Goal: Navigation & Orientation: Find specific page/section

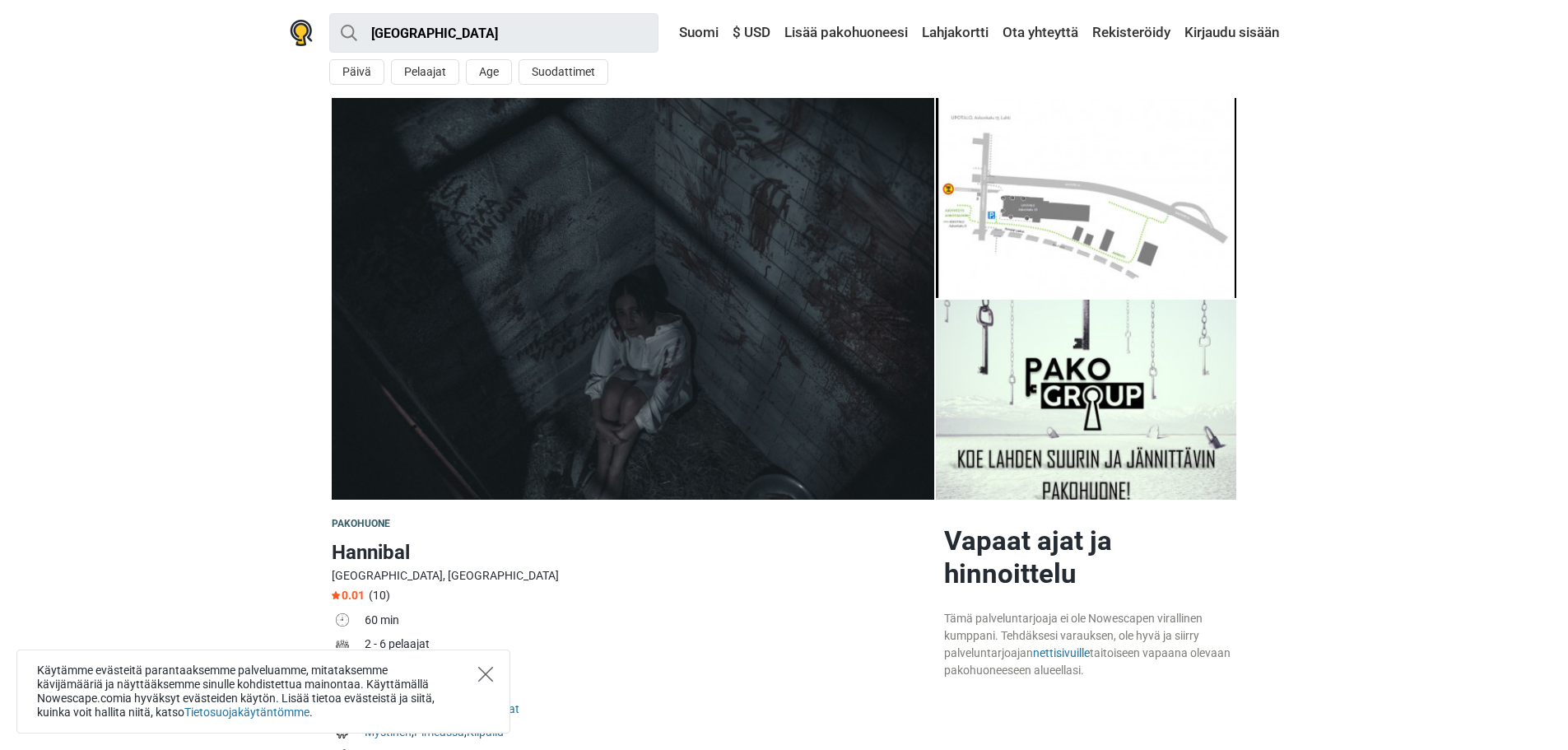
click at [480, 671] on icon "Close" at bounding box center [486, 675] width 15 height 15
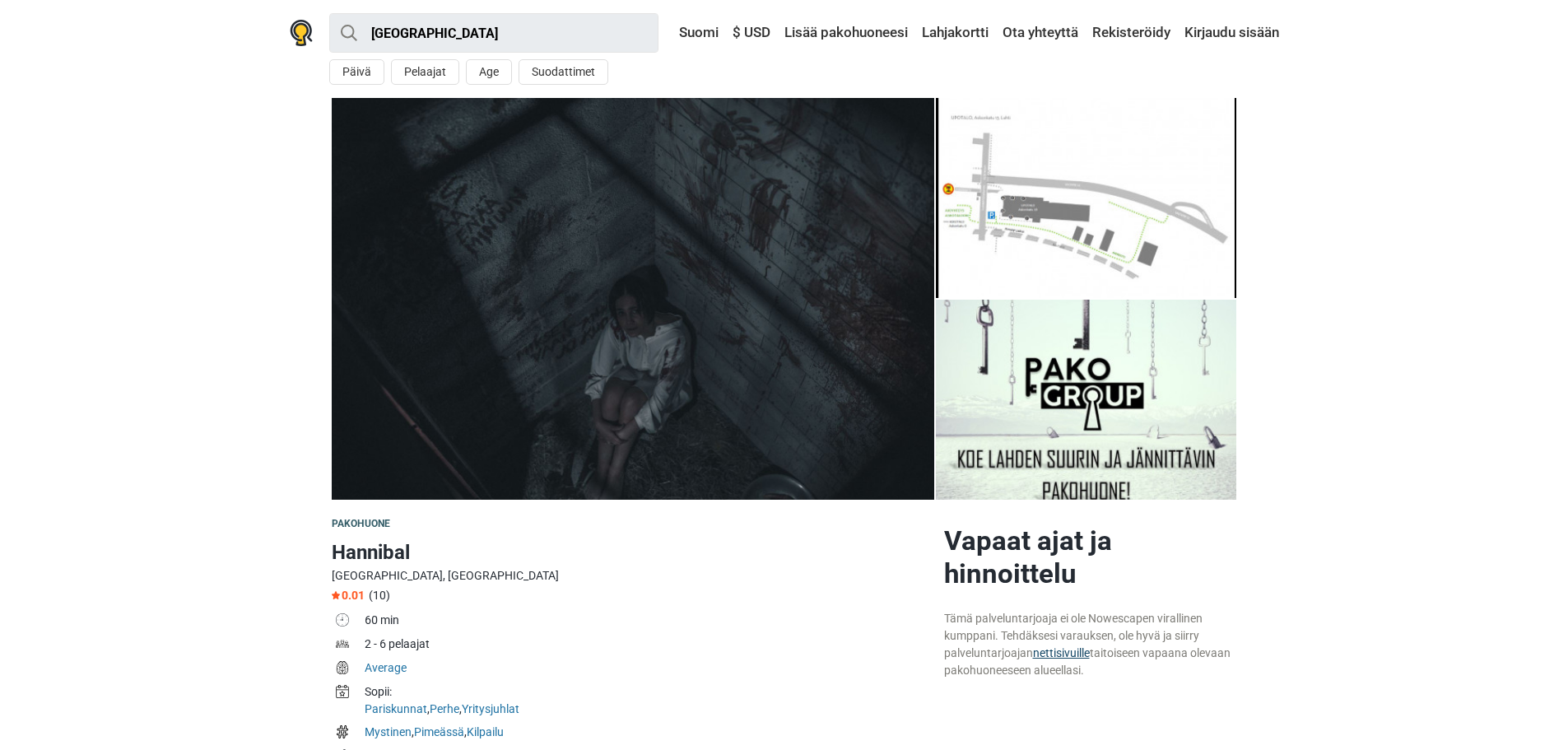
click at [1062, 651] on link "nettisivuille" at bounding box center [1062, 653] width 57 height 13
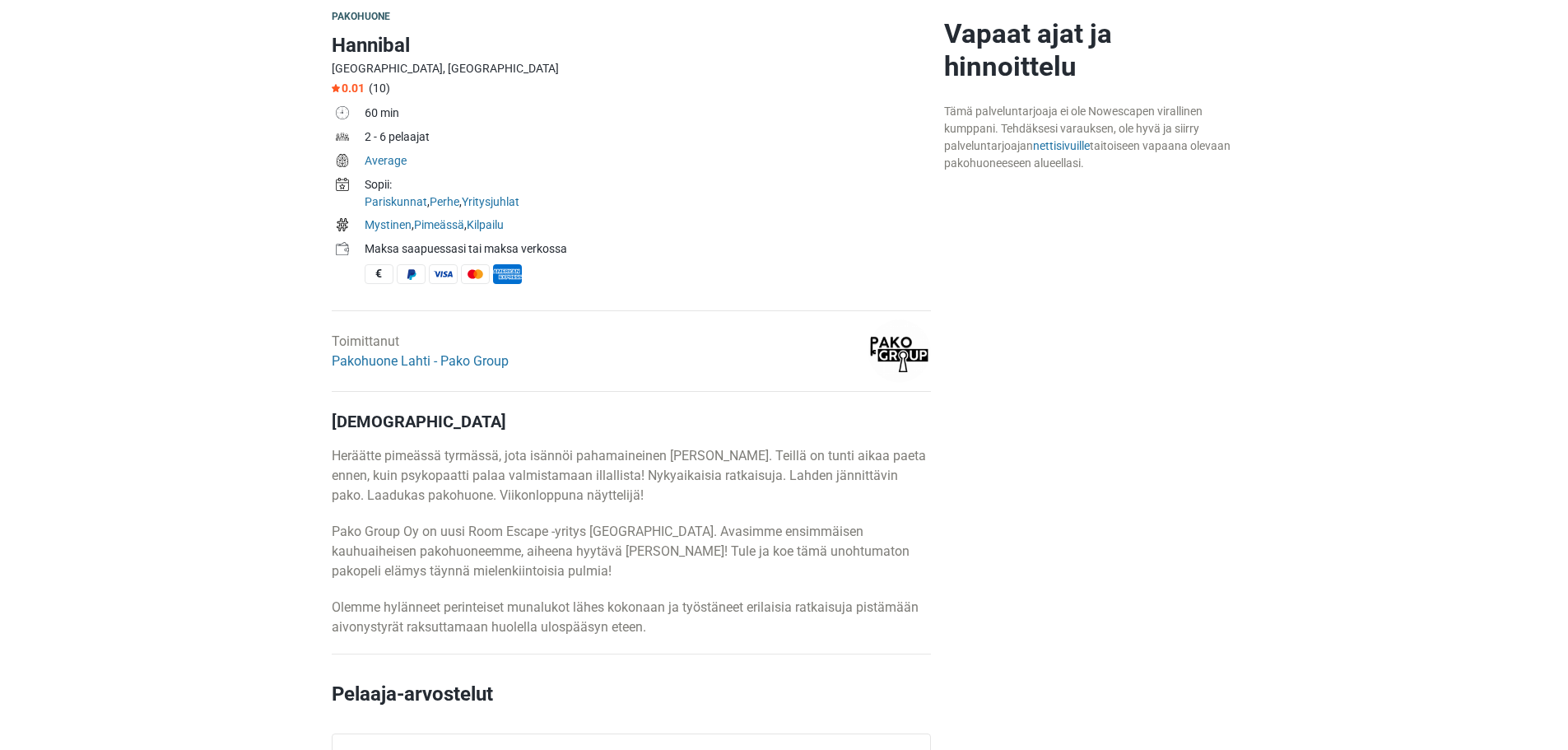
scroll to position [412, 0]
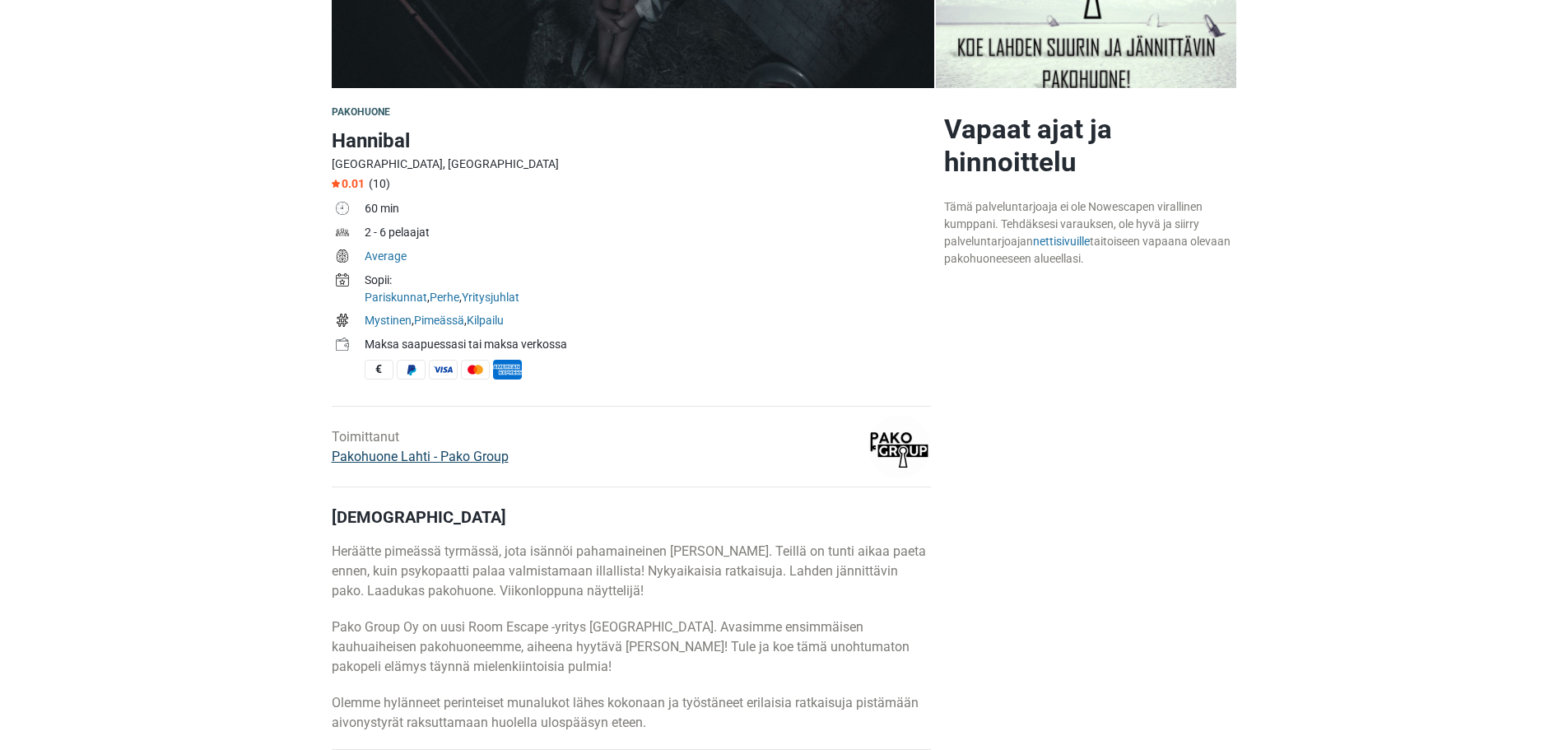
click at [400, 456] on link "Pakohuone Lahti - Pako Group" at bounding box center [420, 456] width 177 height 16
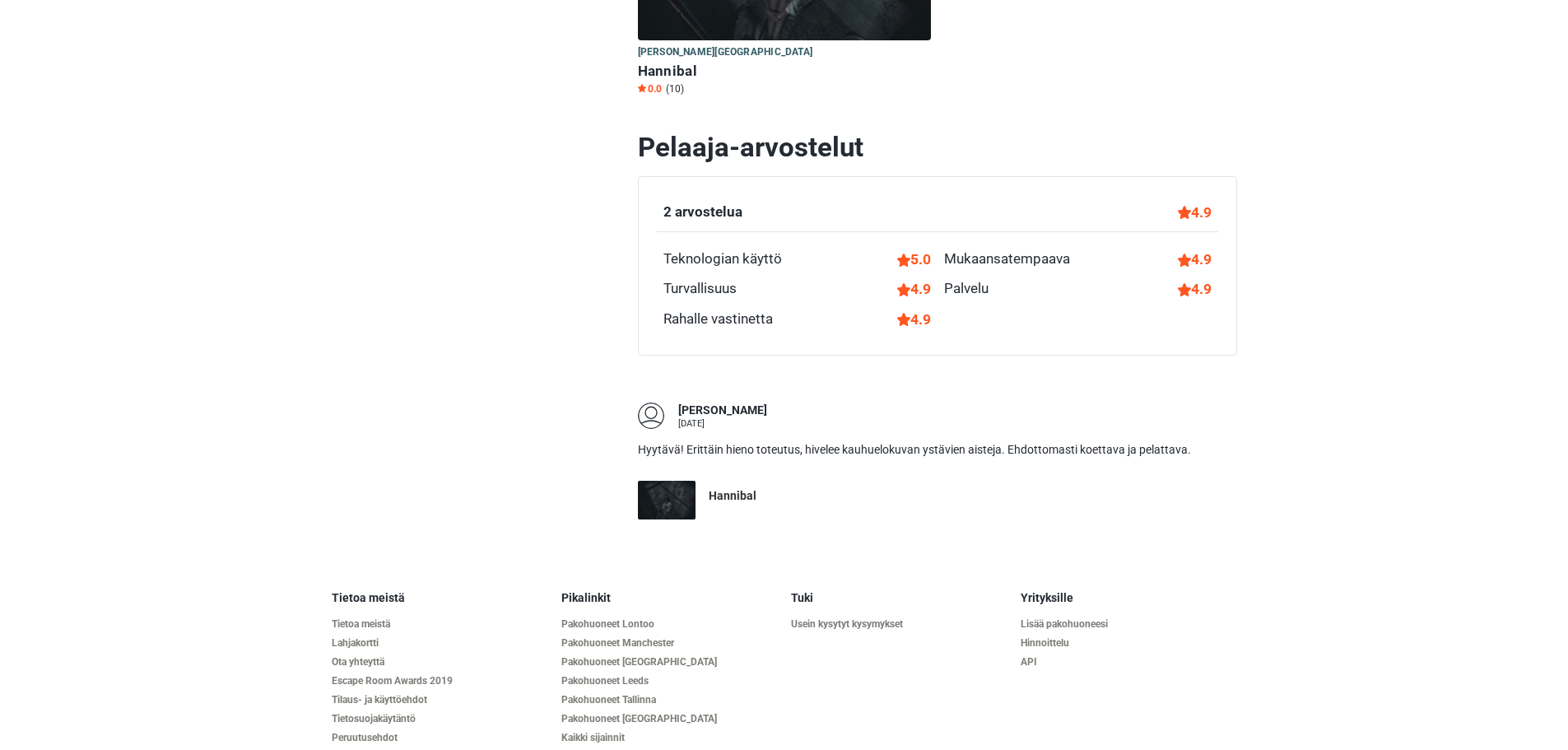
scroll to position [564, 0]
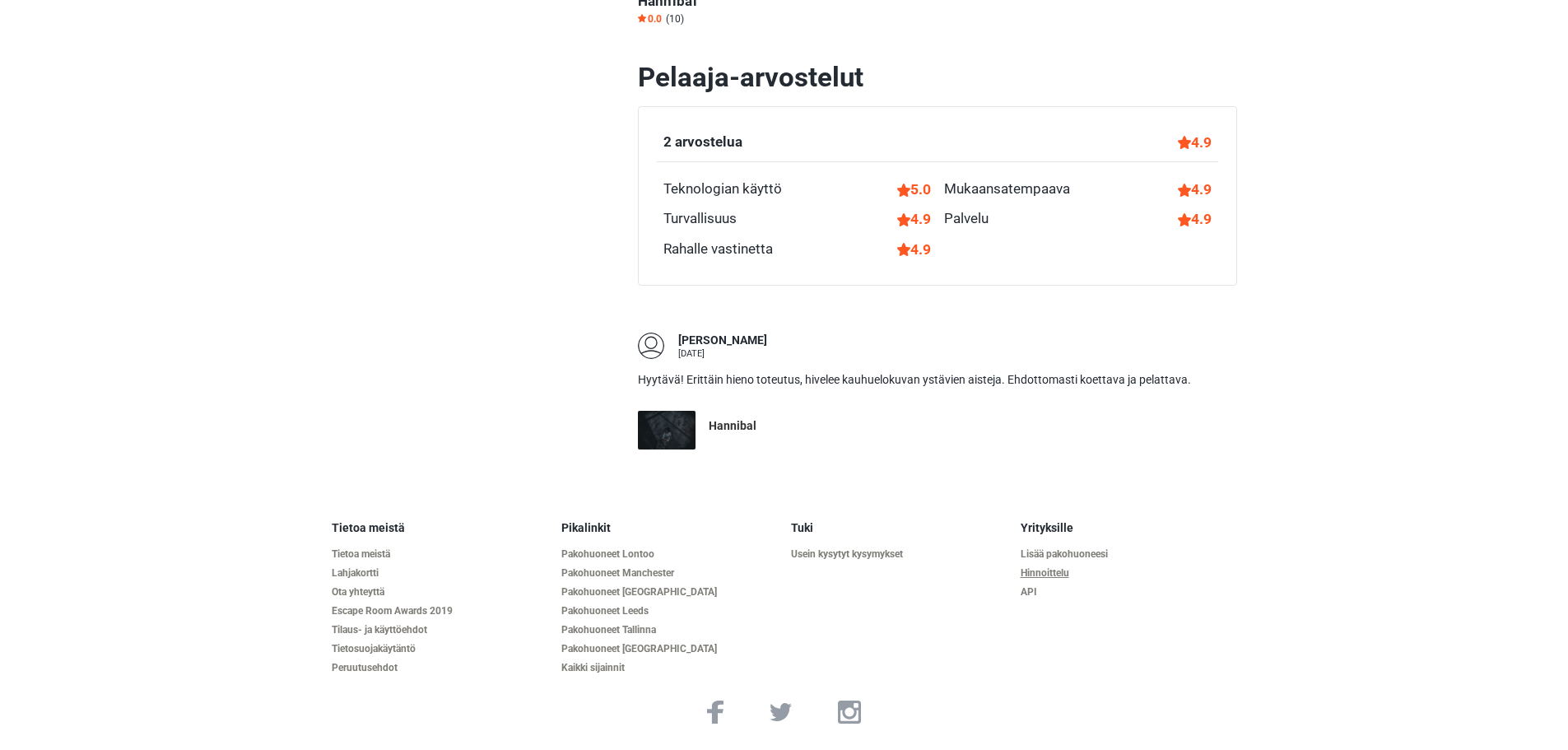
click at [1056, 572] on link "Hinnoittelu" at bounding box center [1128, 573] width 216 height 13
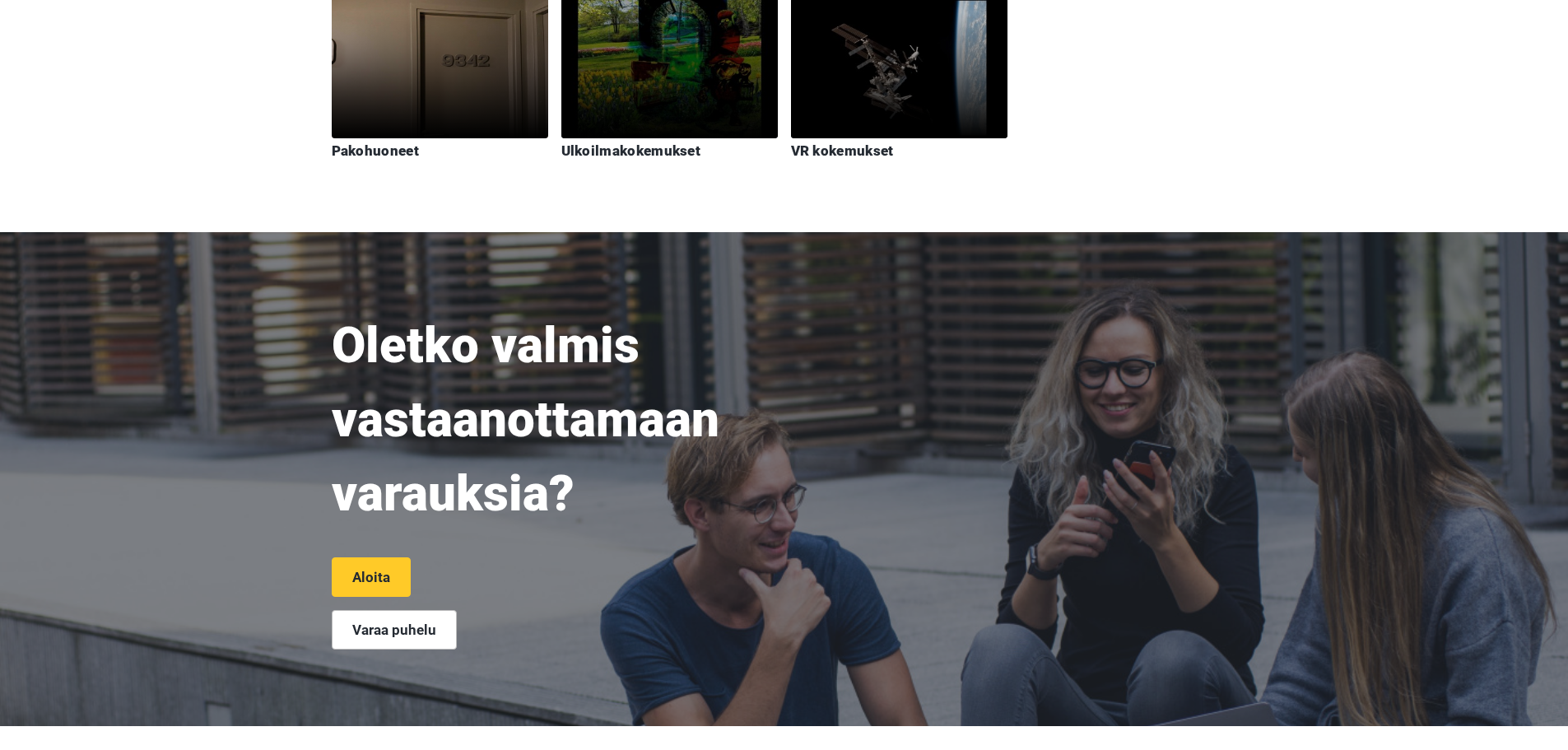
scroll to position [3856, 0]
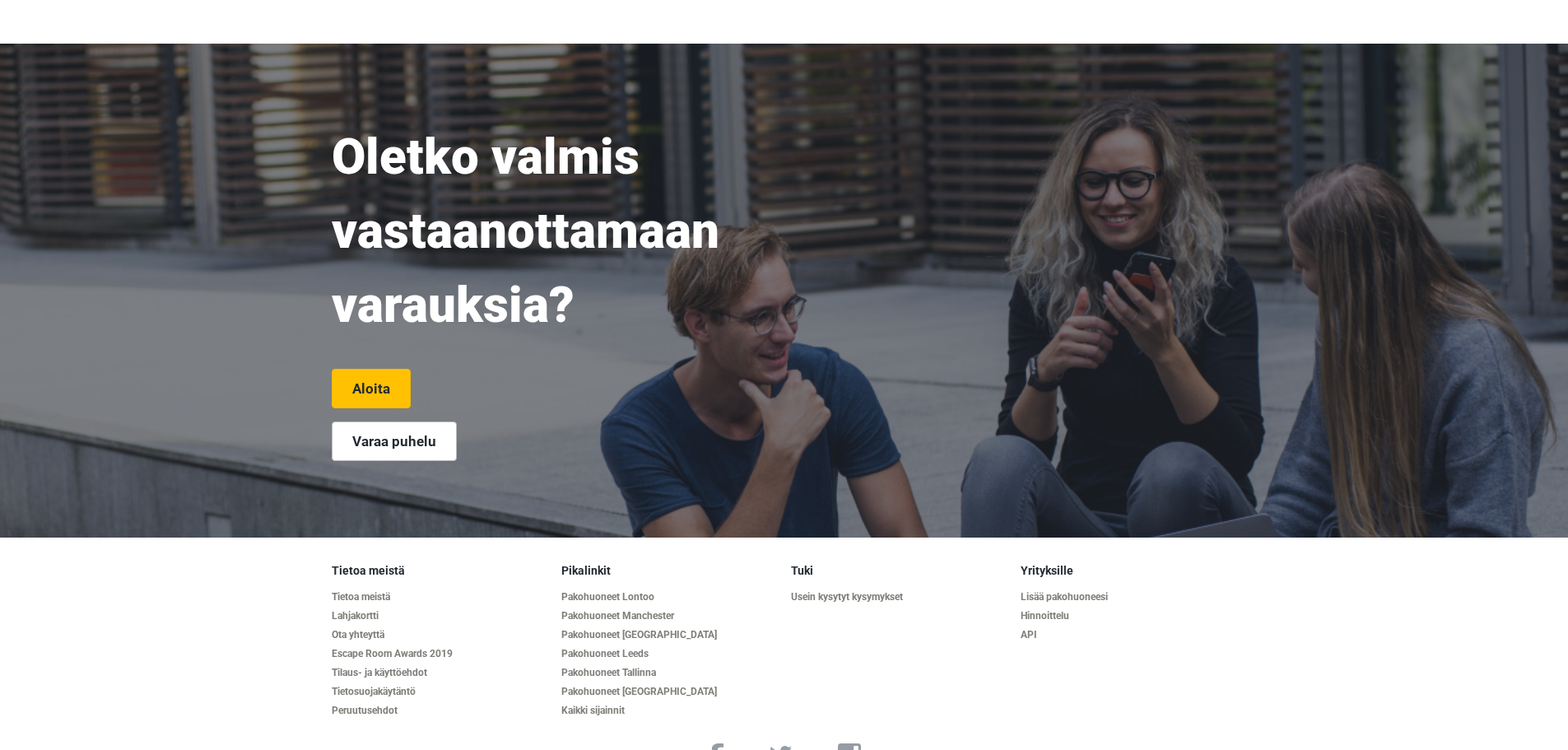
click at [364, 369] on link "Aloita" at bounding box center [371, 388] width 79 height 40
